Goal: Transaction & Acquisition: Purchase product/service

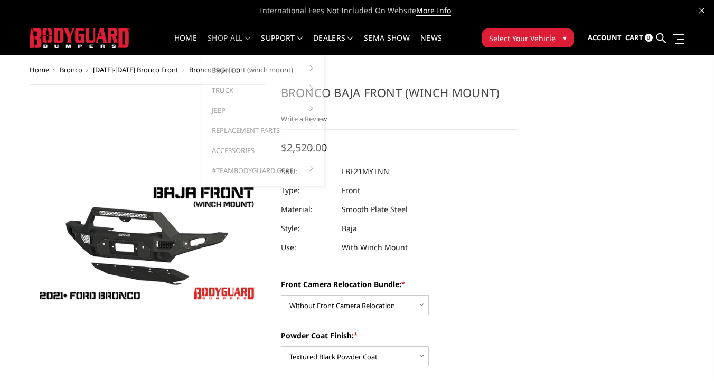
select select "4017"
select select "4015"
select select "4012"
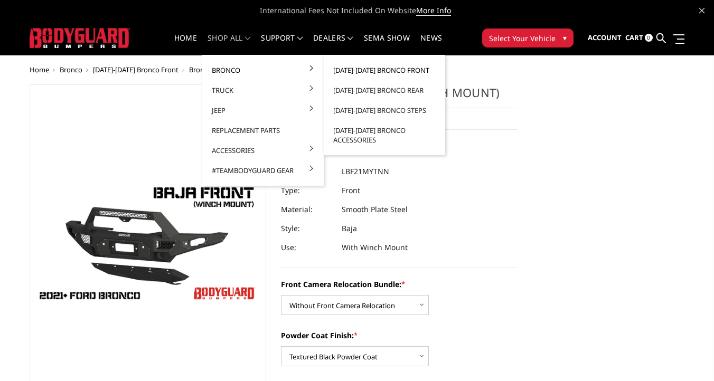
click at [398, 68] on link "[DATE]-[DATE] Bronco Front" at bounding box center [384, 70] width 113 height 20
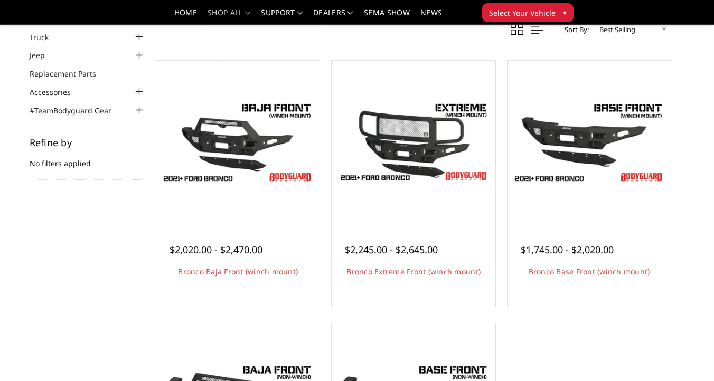
scroll to position [71, 0]
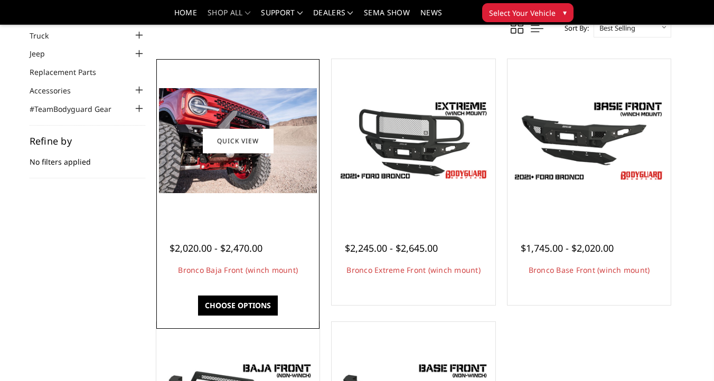
click at [272, 195] on div at bounding box center [238, 141] width 158 height 158
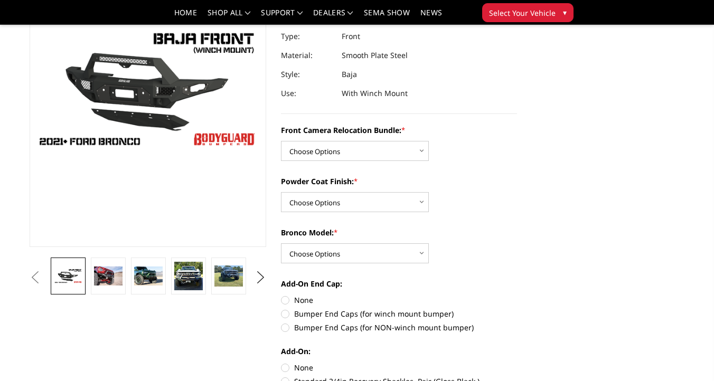
scroll to position [120, 0]
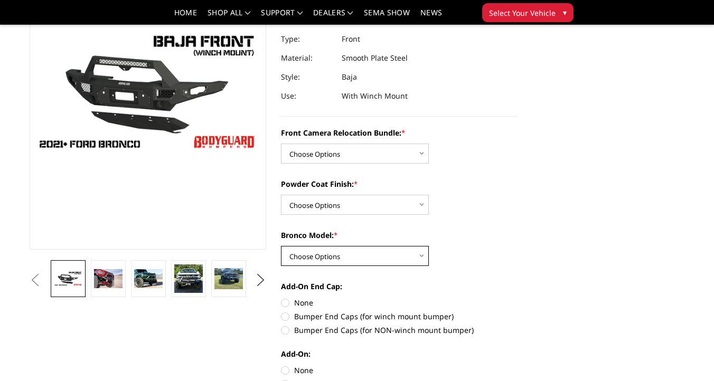
click at [346, 257] on select "Choose Options Raptor Base/Badlands/Wildtrak/etc." at bounding box center [355, 256] width 148 height 20
select select "4013"
click at [281, 246] on select "Choose Options Raptor Base/Badlands/Wildtrak/etc." at bounding box center [355, 256] width 148 height 20
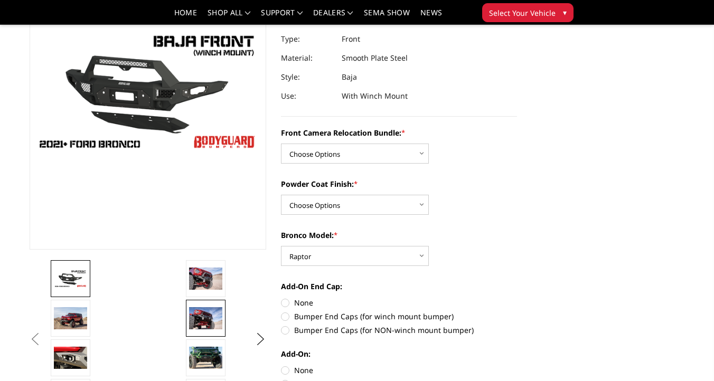
click at [203, 312] on img at bounding box center [205, 318] width 33 height 22
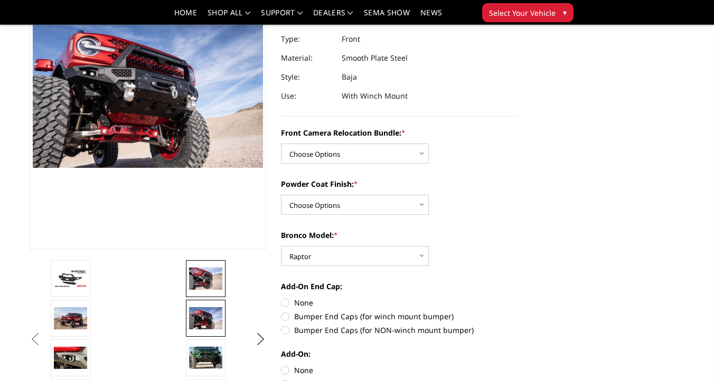
click at [204, 277] on img at bounding box center [205, 279] width 33 height 22
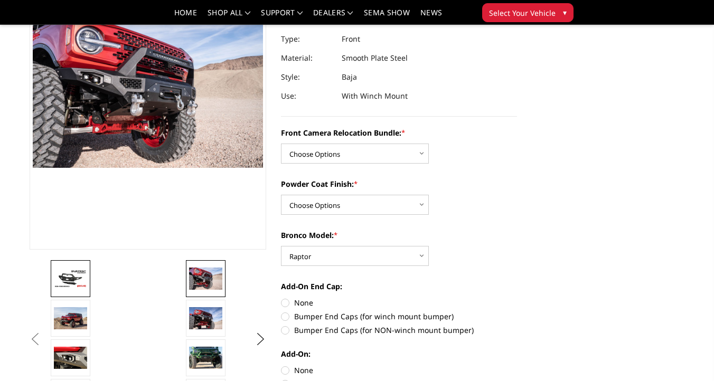
click at [80, 287] on img at bounding box center [70, 278] width 33 height 18
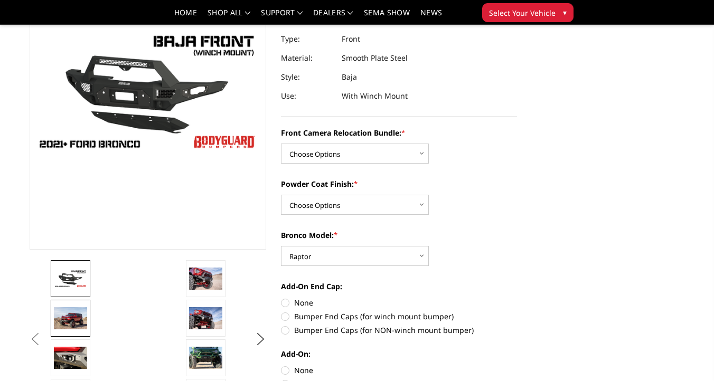
click at [76, 316] on img at bounding box center [70, 318] width 33 height 22
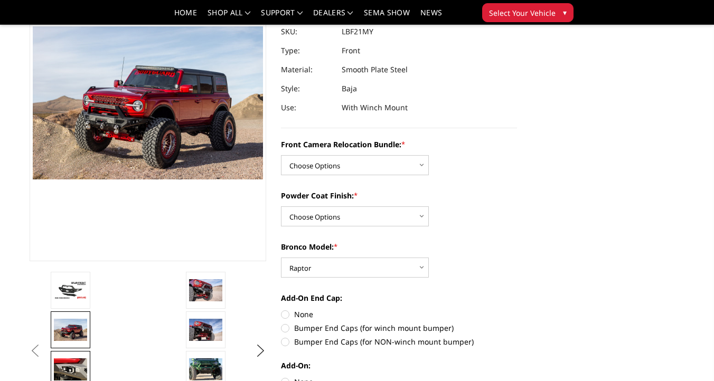
click at [77, 357] on link at bounding box center [71, 369] width 40 height 37
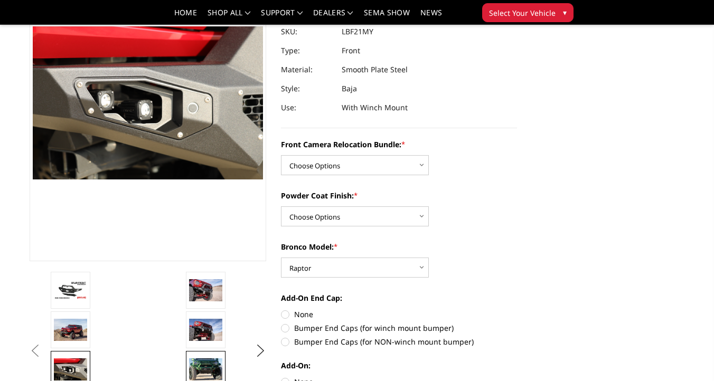
click at [199, 361] on img at bounding box center [205, 370] width 33 height 22
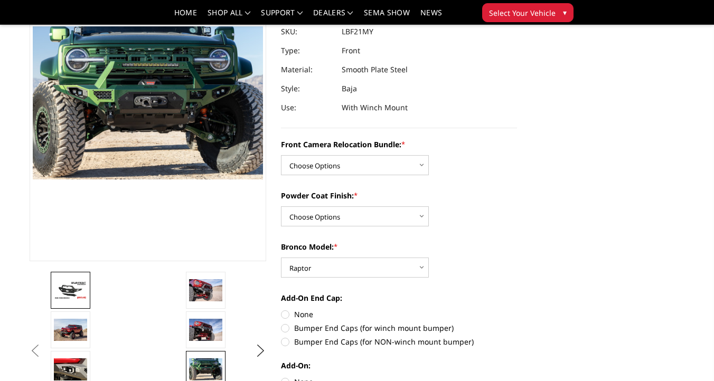
click at [72, 291] on img at bounding box center [70, 290] width 33 height 18
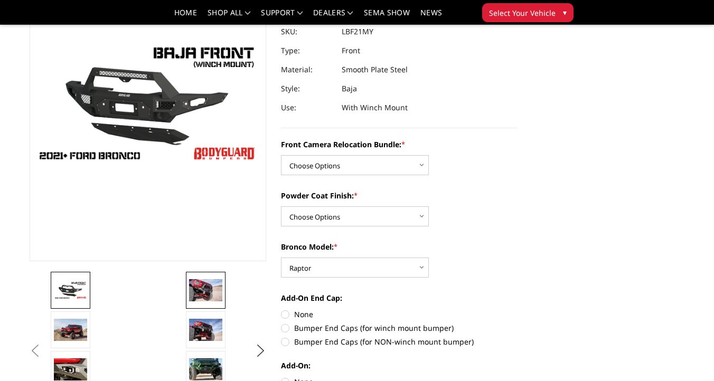
click at [202, 287] on img at bounding box center [205, 290] width 33 height 22
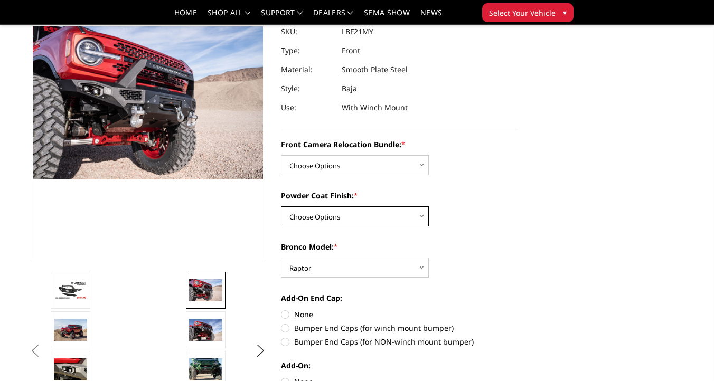
click at [403, 222] on select "Choose Options Textured Black Powder Coat Bare Metal" at bounding box center [355, 217] width 148 height 20
select select "4015"
click at [281, 207] on select "Choose Options Textured Black Powder Coat Bare Metal" at bounding box center [355, 217] width 148 height 20
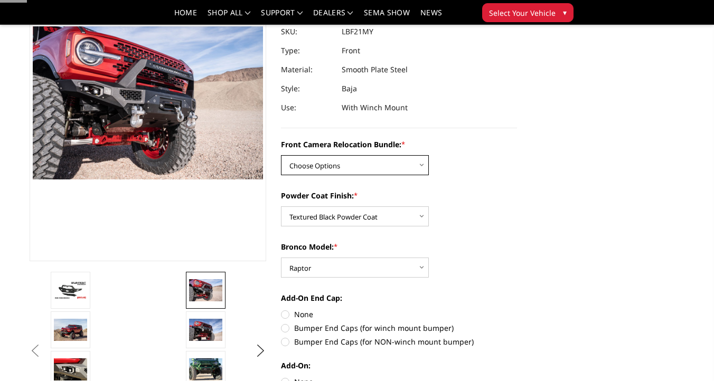
click at [385, 167] on select "Choose Options Without Front Camera Relocation With Front Camera Relocation (Ha…" at bounding box center [355, 165] width 148 height 20
click at [391, 173] on select "Choose Options Without Front Camera Relocation With Front Camera Relocation (Ha…" at bounding box center [355, 165] width 148 height 20
select select "4016"
click at [281, 155] on select "Choose Options Without Front Camera Relocation With Front Camera Relocation (Ha…" at bounding box center [355, 165] width 148 height 20
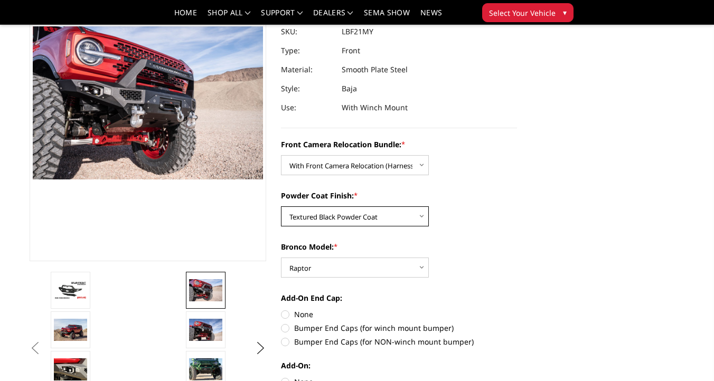
click at [344, 216] on select "Choose Options Textured Black Powder Coat Bare Metal" at bounding box center [355, 217] width 148 height 20
click at [281, 207] on select "Choose Options Textured Black Powder Coat Bare Metal" at bounding box center [355, 217] width 148 height 20
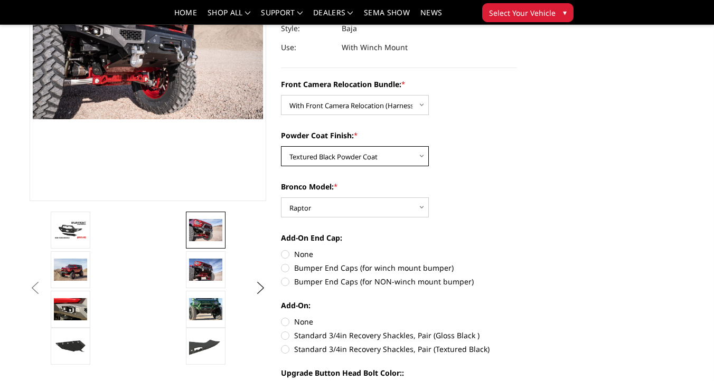
scroll to position [171, 0]
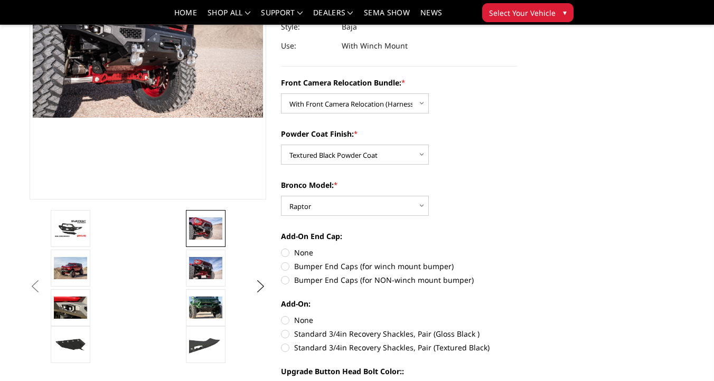
click at [294, 266] on label "Bumper End Caps (for winch mount bumper)" at bounding box center [399, 266] width 237 height 11
click at [517, 248] on input "Bumper End Caps (for winch mount bumper)" at bounding box center [517, 247] width 1 height 1
radio input "true"
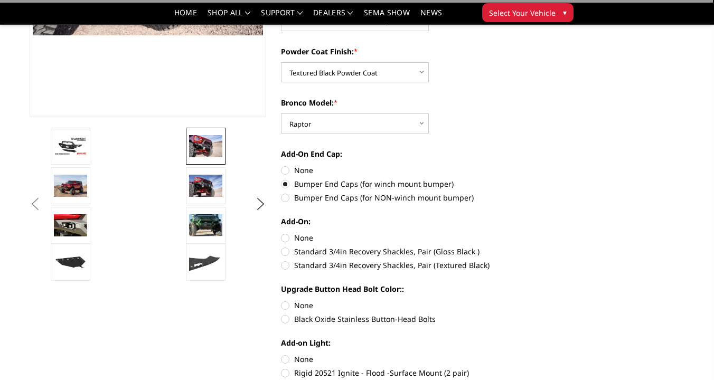
scroll to position [255, 0]
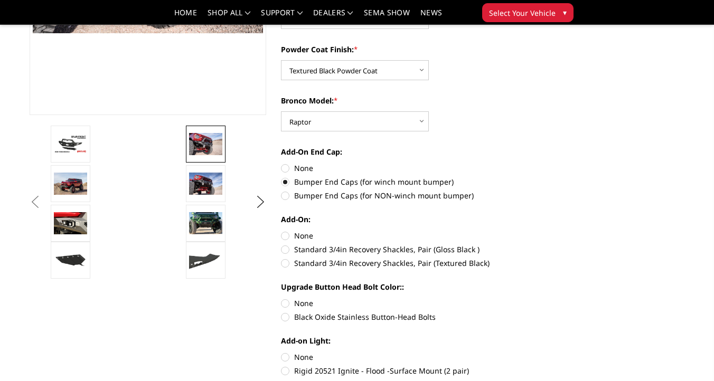
click at [285, 262] on label "Standard 3/4in Recovery Shackles, Pair (Textured Black)" at bounding box center [399, 263] width 237 height 11
click at [517, 245] on input "Standard 3/4in Recovery Shackles, Pair (Textured Black)" at bounding box center [517, 244] width 1 height 1
radio input "true"
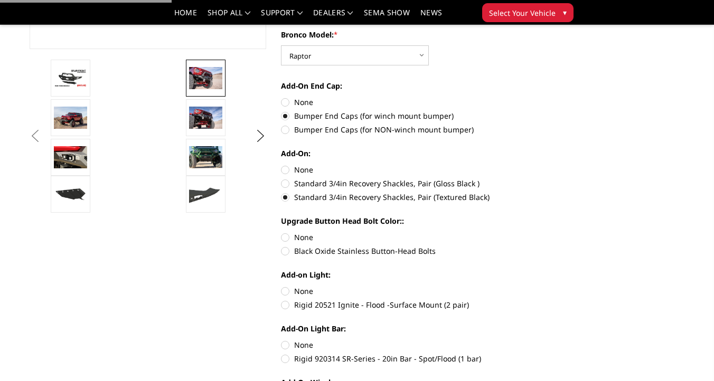
scroll to position [347, 0]
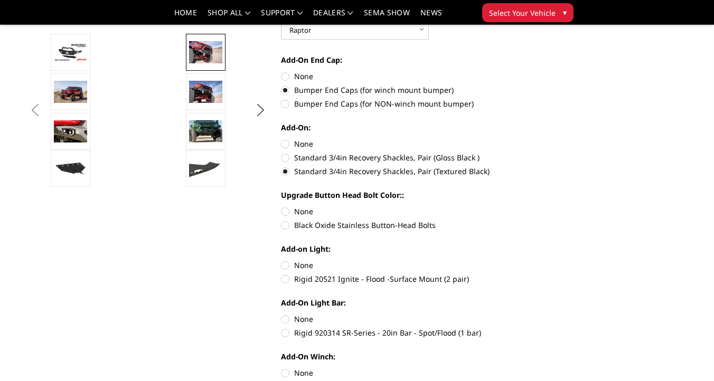
click at [287, 227] on label "Black Oxide Stainless Button-Head Bolts" at bounding box center [399, 225] width 237 height 11
click at [517, 207] on input "Black Oxide Stainless Button-Head Bolts" at bounding box center [517, 206] width 1 height 1
radio input "true"
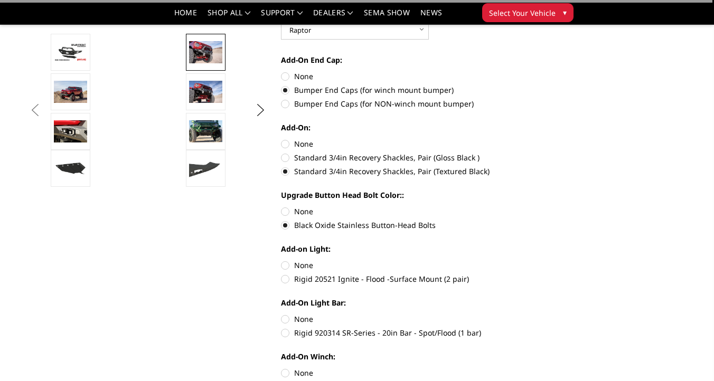
click at [283, 267] on label "None" at bounding box center [399, 265] width 237 height 11
click at [282, 260] on input "None" at bounding box center [281, 260] width 1 height 1
radio input "true"
click at [286, 317] on label "None" at bounding box center [399, 319] width 237 height 11
click at [282, 314] on input "None" at bounding box center [281, 314] width 1 height 1
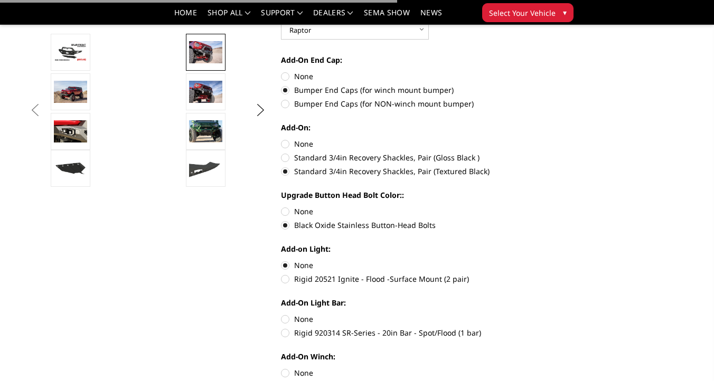
radio input "true"
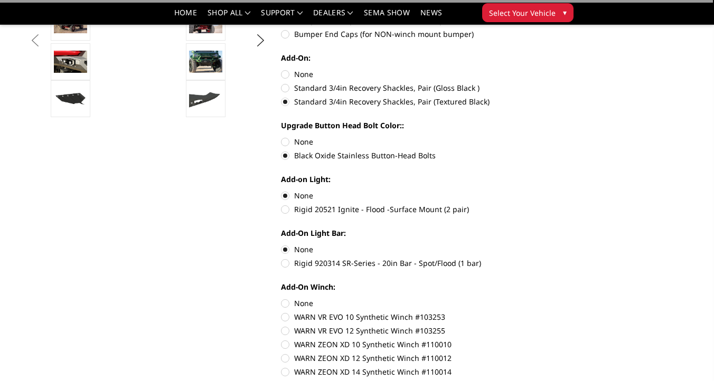
click at [290, 301] on label "None" at bounding box center [399, 303] width 237 height 11
click at [282, 299] on input "None" at bounding box center [281, 298] width 1 height 1
radio input "true"
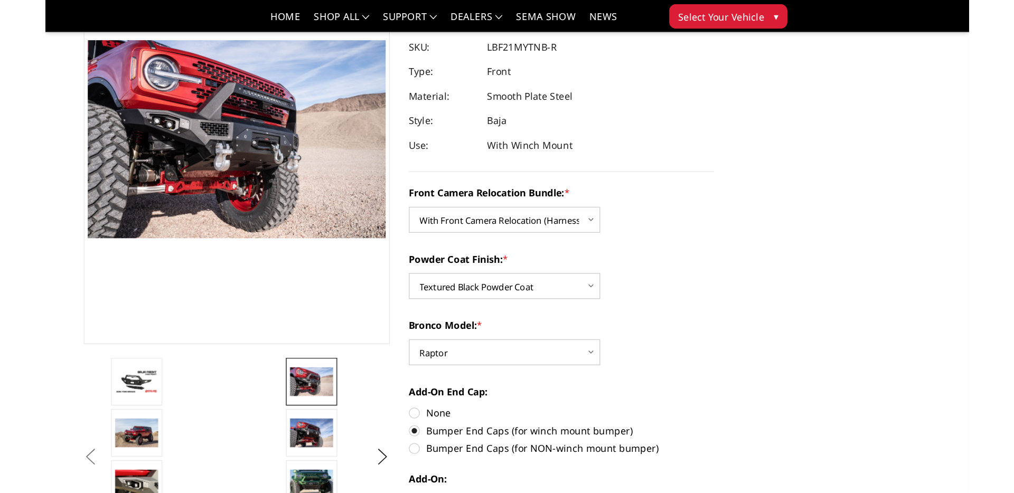
scroll to position [77, 0]
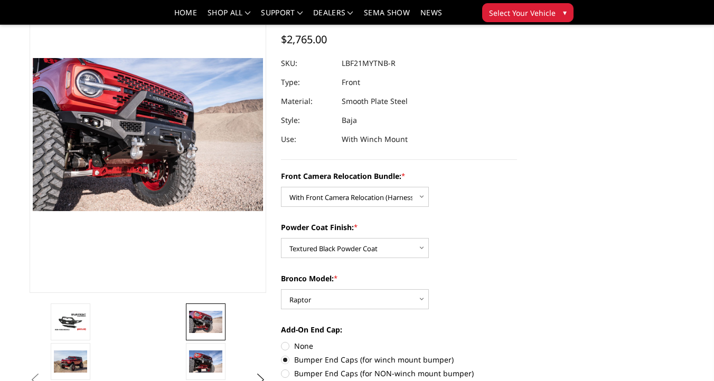
drag, startPoint x: 397, startPoint y: 62, endPoint x: 343, endPoint y: 66, distance: 54.5
click at [343, 67] on dl "SKU: LBF21MYTNB-R UPC: Type: Front Material: Smooth Plate Steel Style: Baja Use…" at bounding box center [399, 101] width 237 height 95
drag, startPoint x: 342, startPoint y: 65, endPoint x: 399, endPoint y: 62, distance: 57.1
click at [399, 62] on dl "SKU: LBF21MYTNB-R UPC: Type: Front Material: Smooth Plate Steel Style: Baja Use…" at bounding box center [399, 101] width 237 height 95
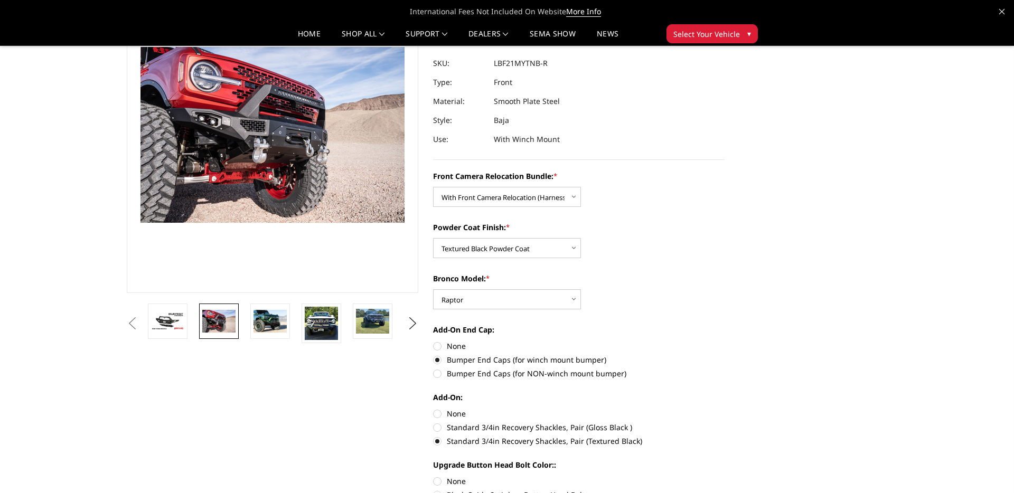
scroll to position [0, 0]
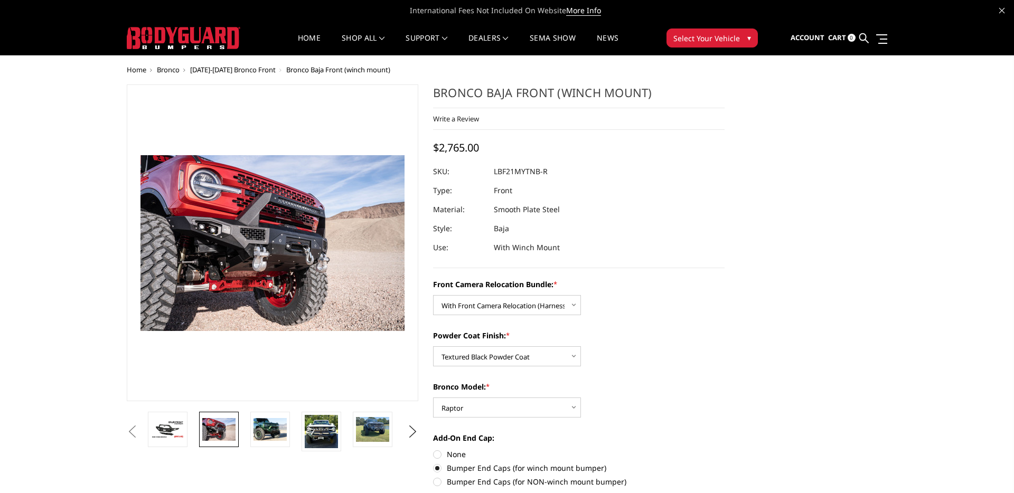
click at [546, 171] on dd "LBF21MYTNB-R" at bounding box center [521, 171] width 54 height 19
click at [548, 171] on div at bounding box center [579, 171] width 292 height 19
drag, startPoint x: 548, startPoint y: 171, endPoint x: 480, endPoint y: 173, distance: 68.2
click at [480, 173] on dl "SKU: LBF21MYTNB-R UPC: Type: Front Material: Smooth Plate Steel Style: Baja Use…" at bounding box center [579, 209] width 292 height 95
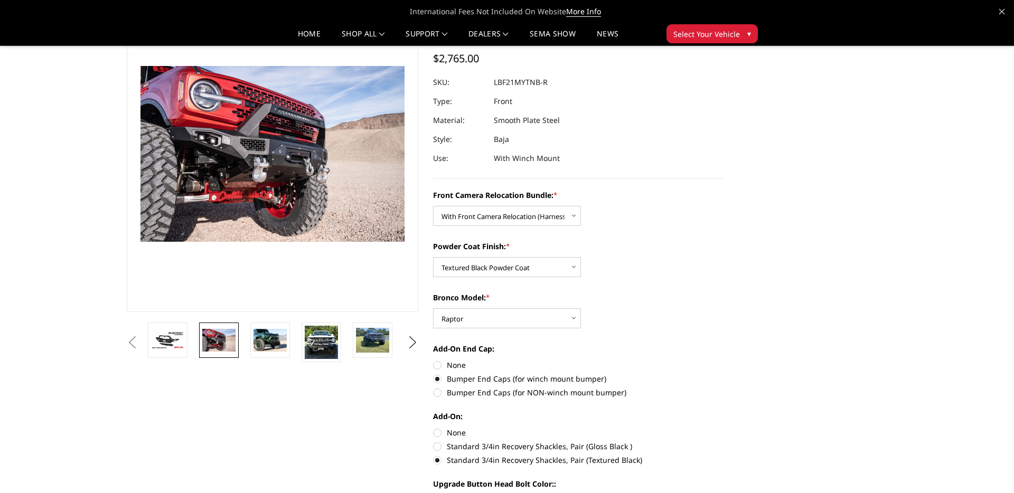
scroll to position [59, 0]
click at [594, 137] on dl "SKU: LBF21MYTNB-R UPC: Type: Front Material: Smooth Plate Steel Style: Baja Use…" at bounding box center [579, 119] width 292 height 95
